Goal: Transaction & Acquisition: Obtain resource

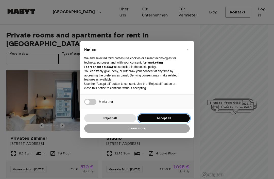
click at [163, 119] on button "Accept all" at bounding box center [164, 118] width 52 height 8
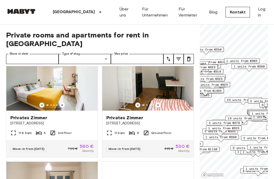
scroll to position [358, 0]
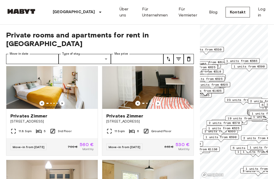
click at [41, 119] on span "[STREET_ADDRESS]" at bounding box center [51, 121] width 83 height 5
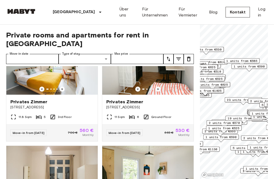
scroll to position [371, 0]
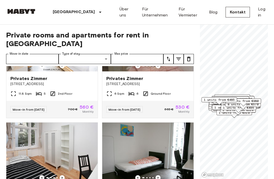
scroll to position [616, 0]
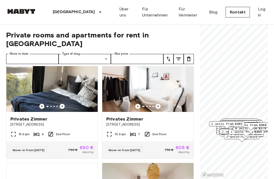
scroll to position [1252, 0]
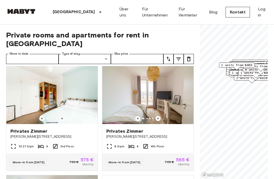
scroll to position [1351, 0]
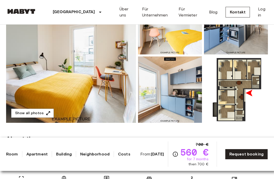
scroll to position [81, 0]
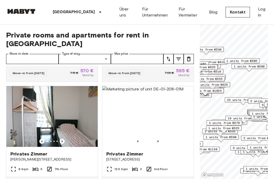
scroll to position [992, 0]
